Goal: Find specific page/section: Find specific page/section

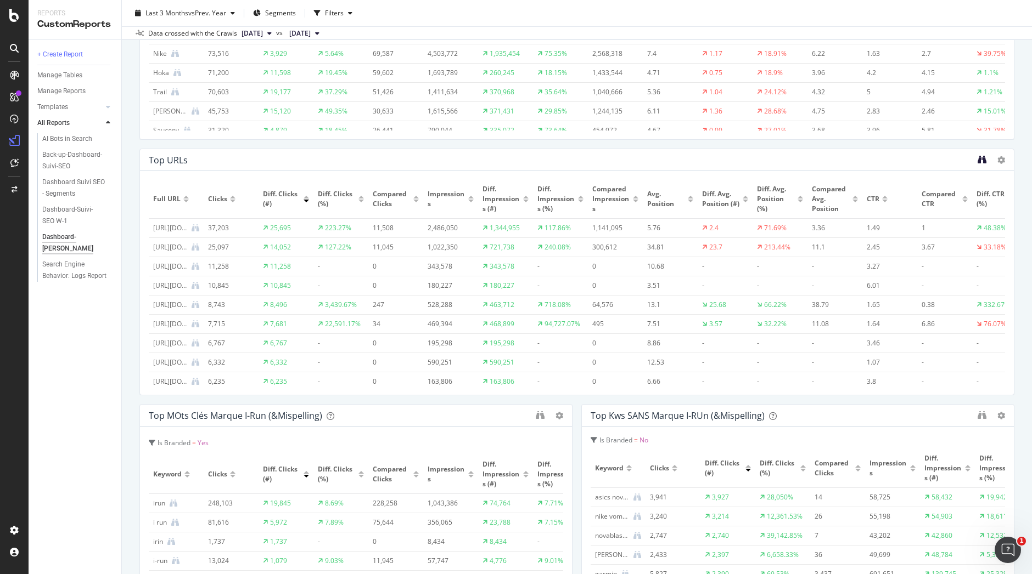
scroll to position [10, 0]
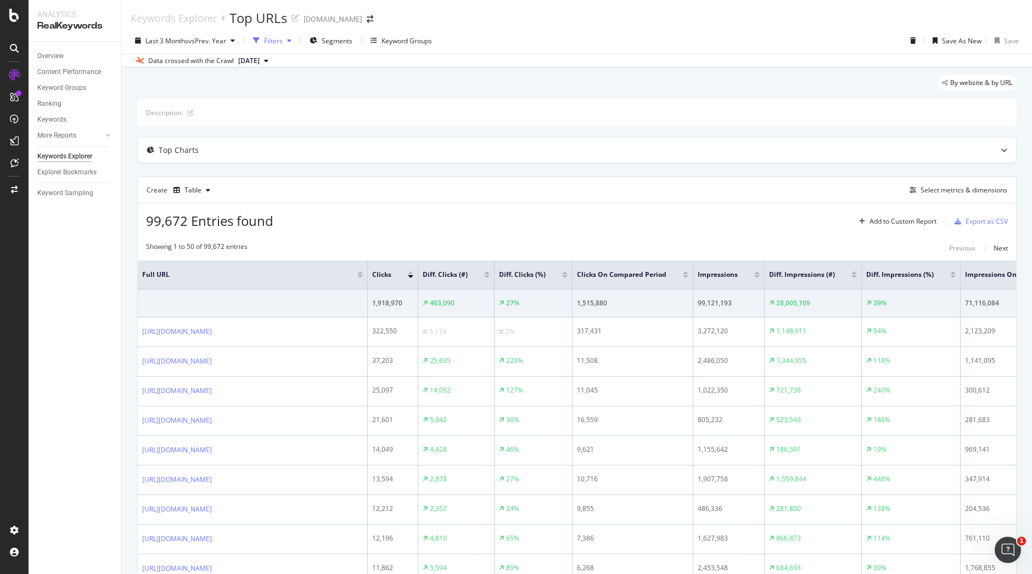
click at [278, 40] on div "Filters" at bounding box center [273, 40] width 19 height 9
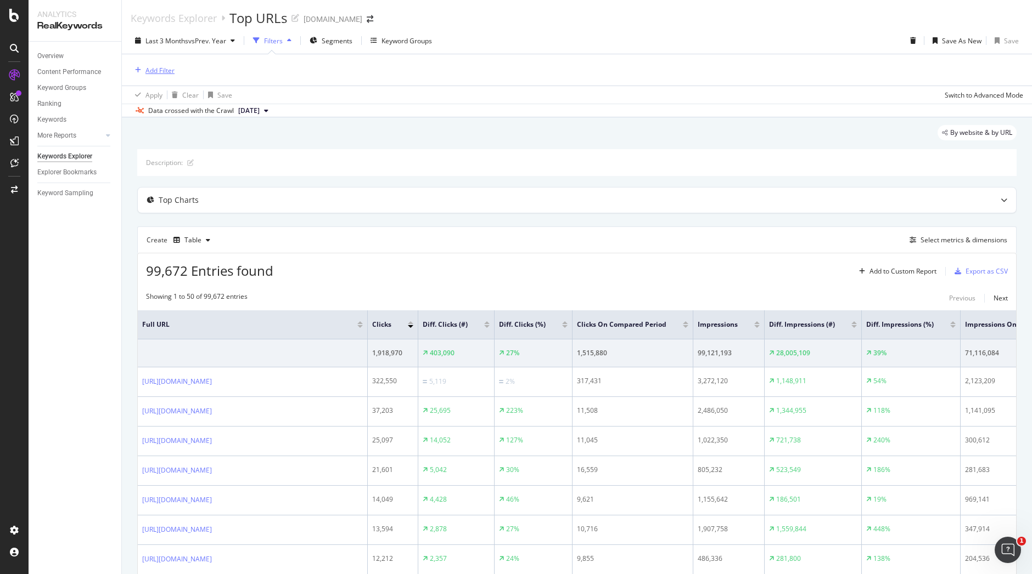
click at [167, 71] on div "Add Filter" at bounding box center [159, 70] width 29 height 9
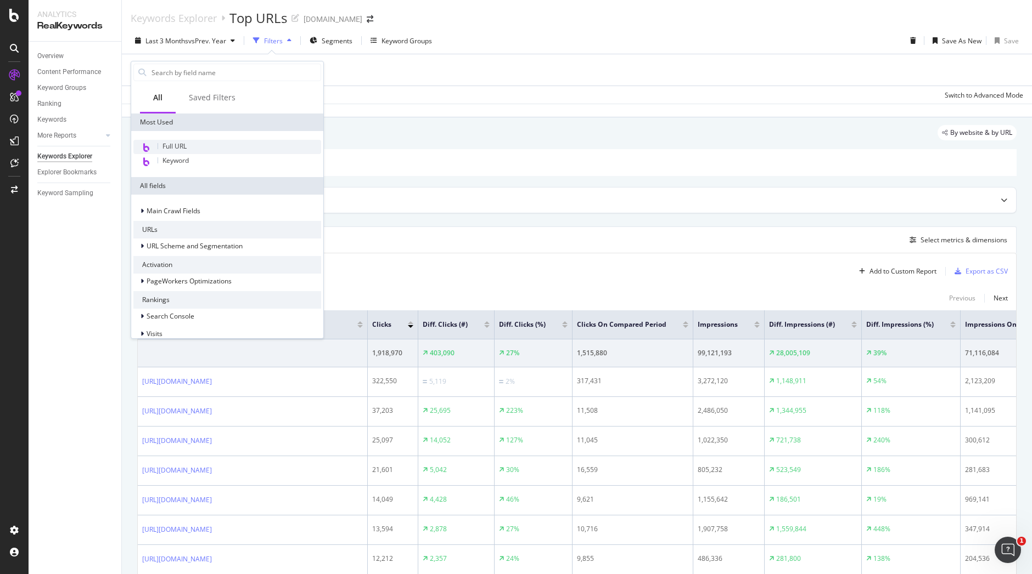
click at [182, 145] on span "Full URL" at bounding box center [174, 146] width 24 height 9
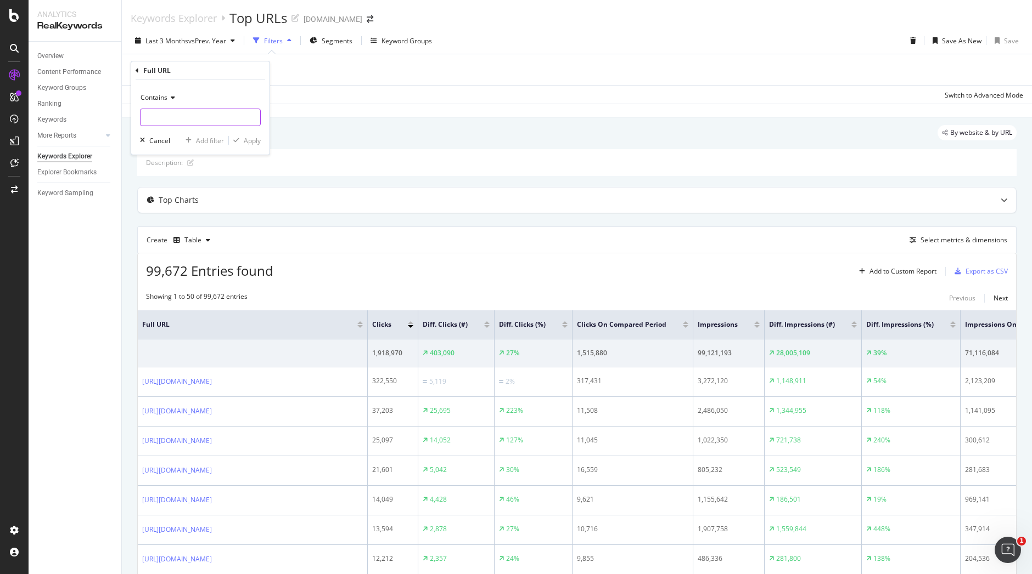
click at [224, 115] on input "text" at bounding box center [200, 118] width 120 height 18
paste input "https://www.i-run.fr/asics/asics-gel-kayano/"
type input "https://www.i-run.fr/asics/asics-gel-kayano/"
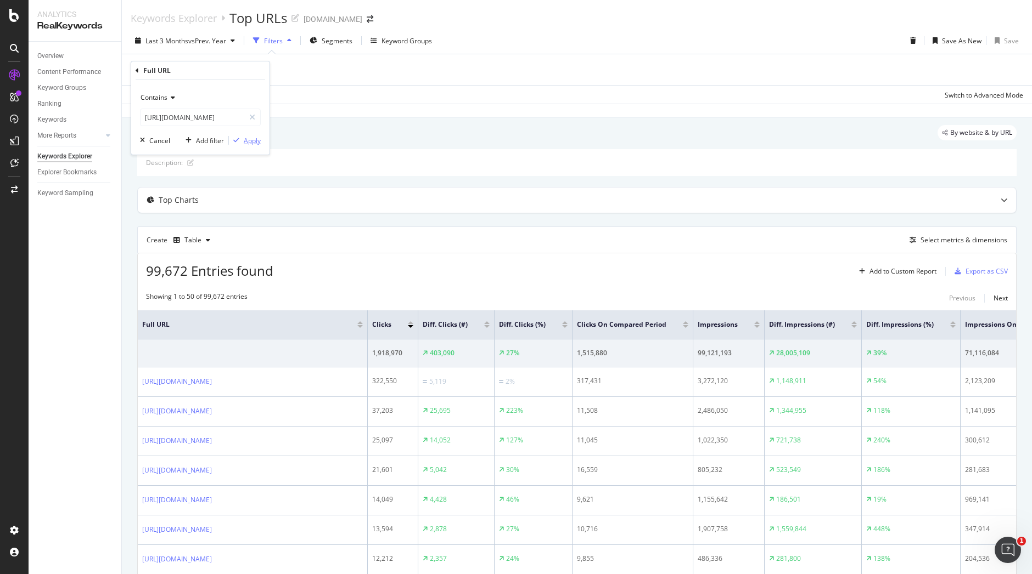
click at [258, 143] on div "Apply" at bounding box center [252, 140] width 17 height 9
